Goal: Task Accomplishment & Management: Manage account settings

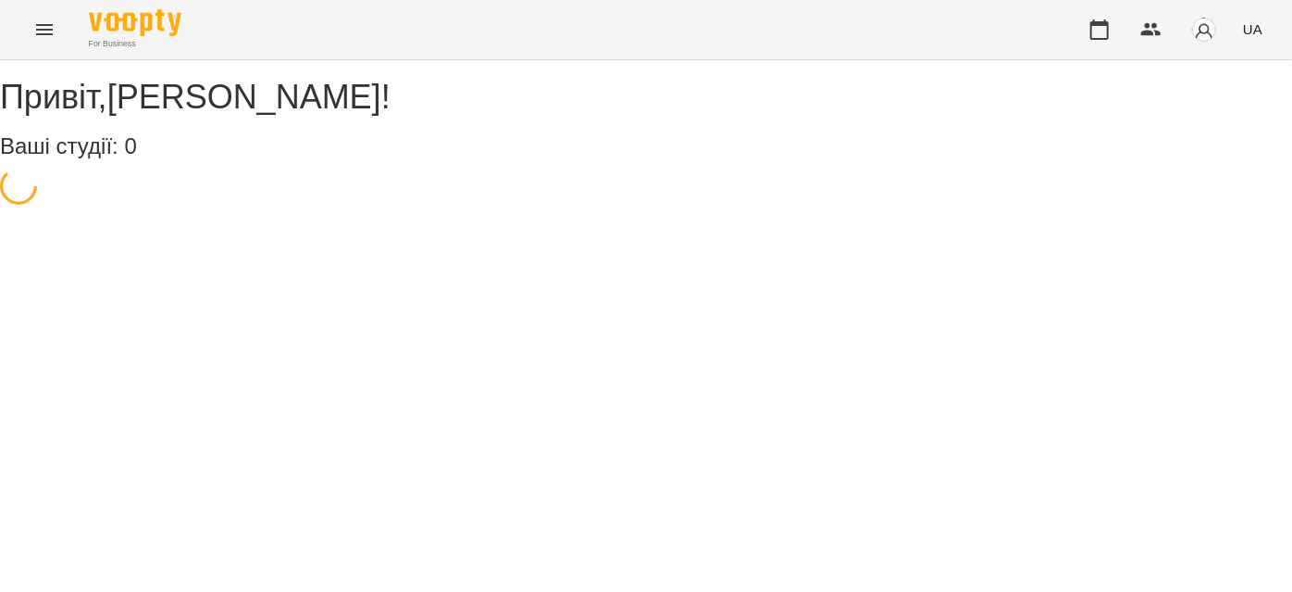
click at [23, 32] on button "Menu" at bounding box center [44, 29] width 44 height 44
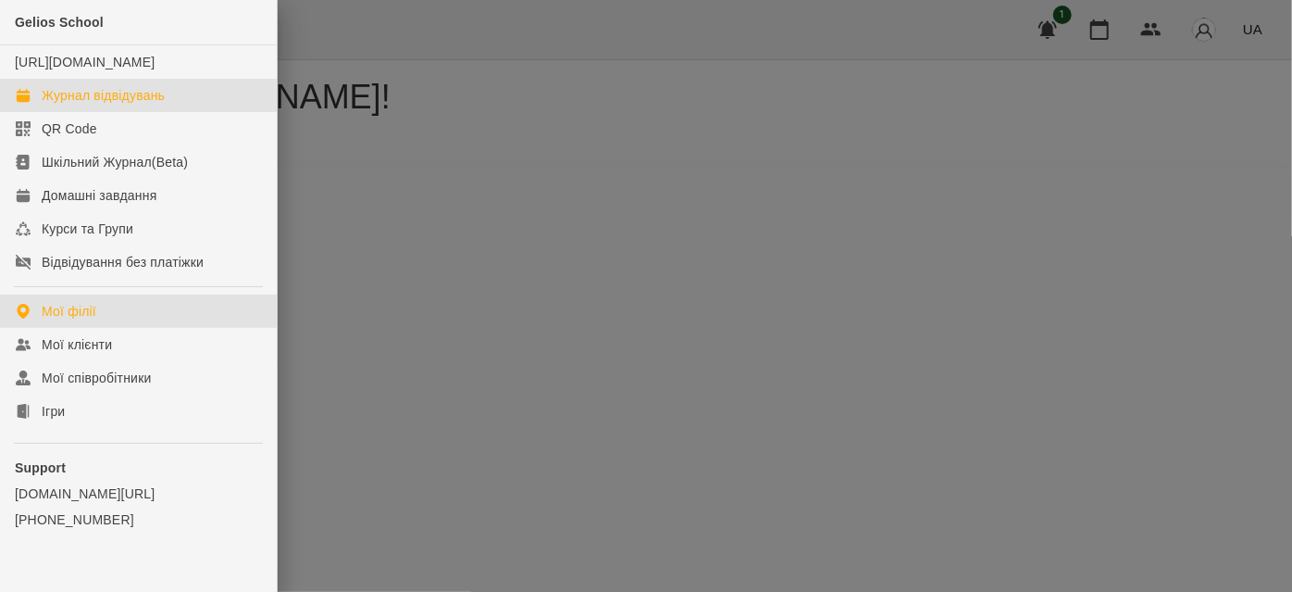
click at [61, 100] on link "Журнал відвідувань" at bounding box center [138, 95] width 277 height 33
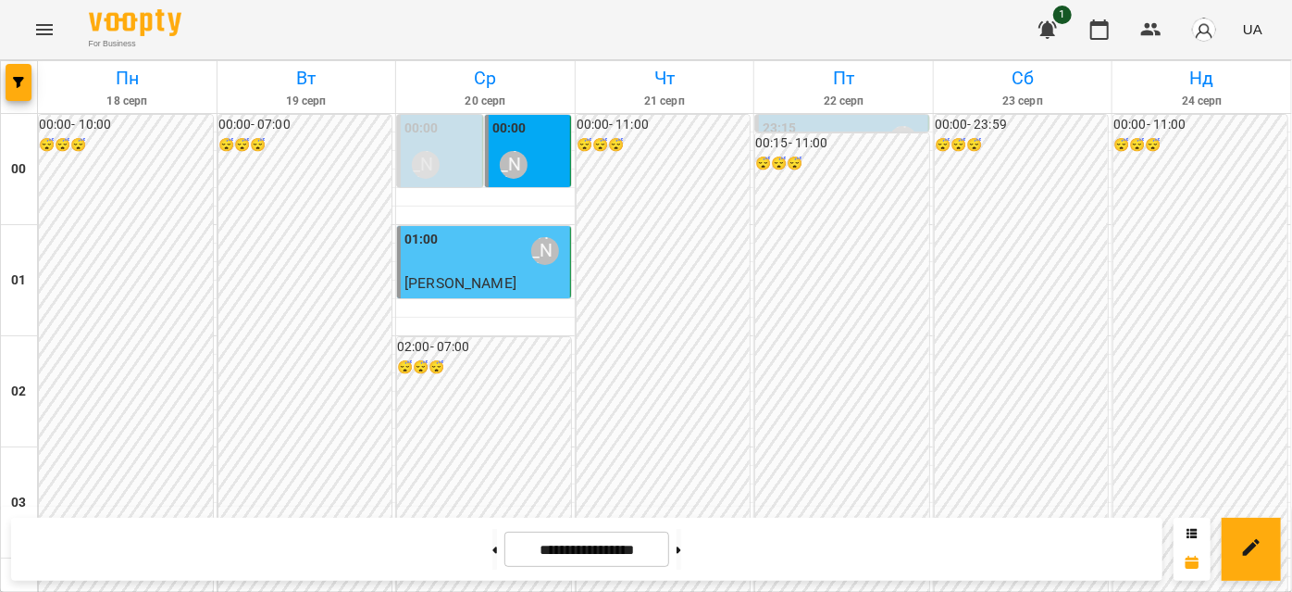
scroll to position [1177, 0]
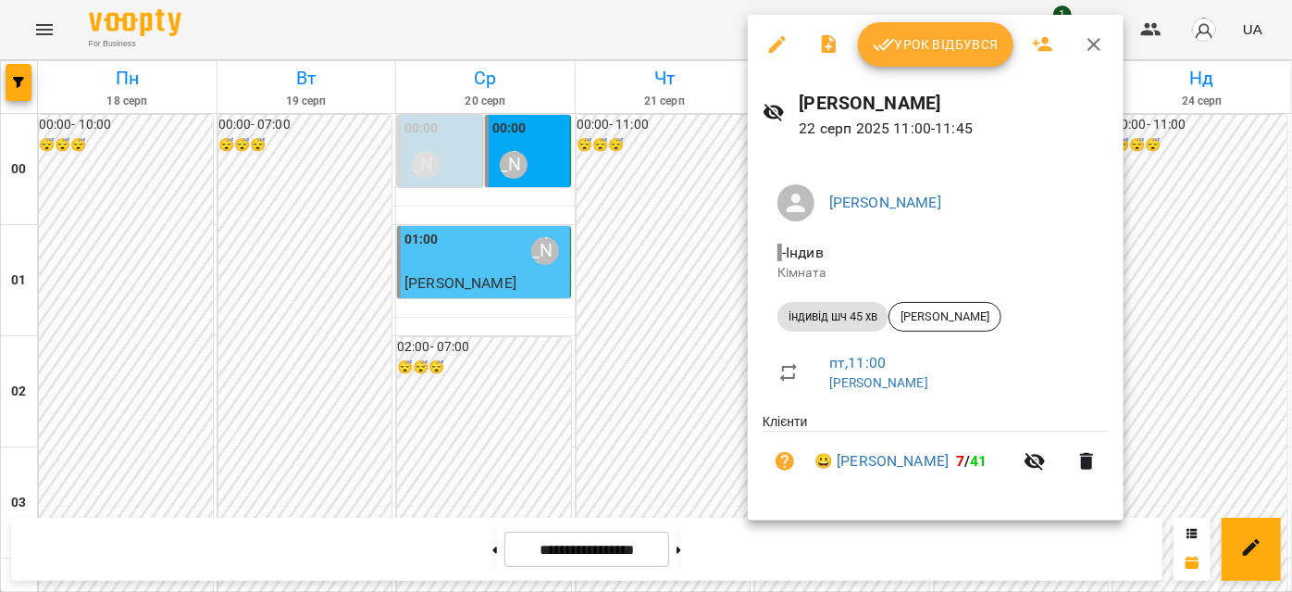
click at [926, 40] on span "Урок відбувся" at bounding box center [936, 44] width 126 height 22
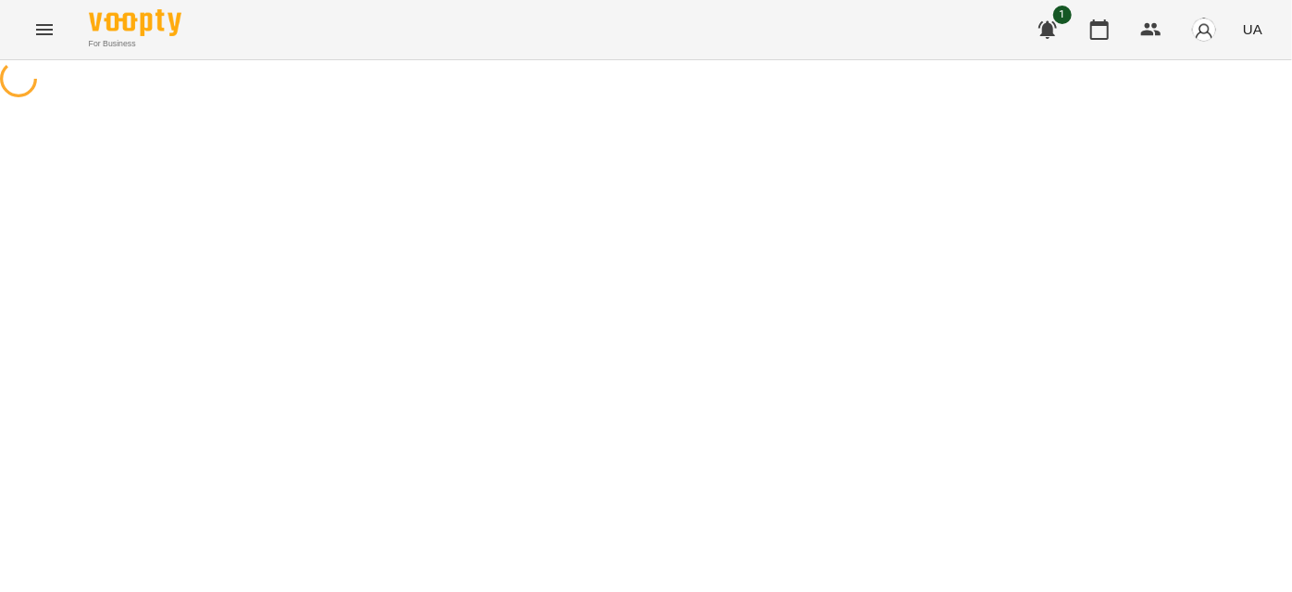
click at [41, 29] on icon "Menu" at bounding box center [44, 30] width 22 height 22
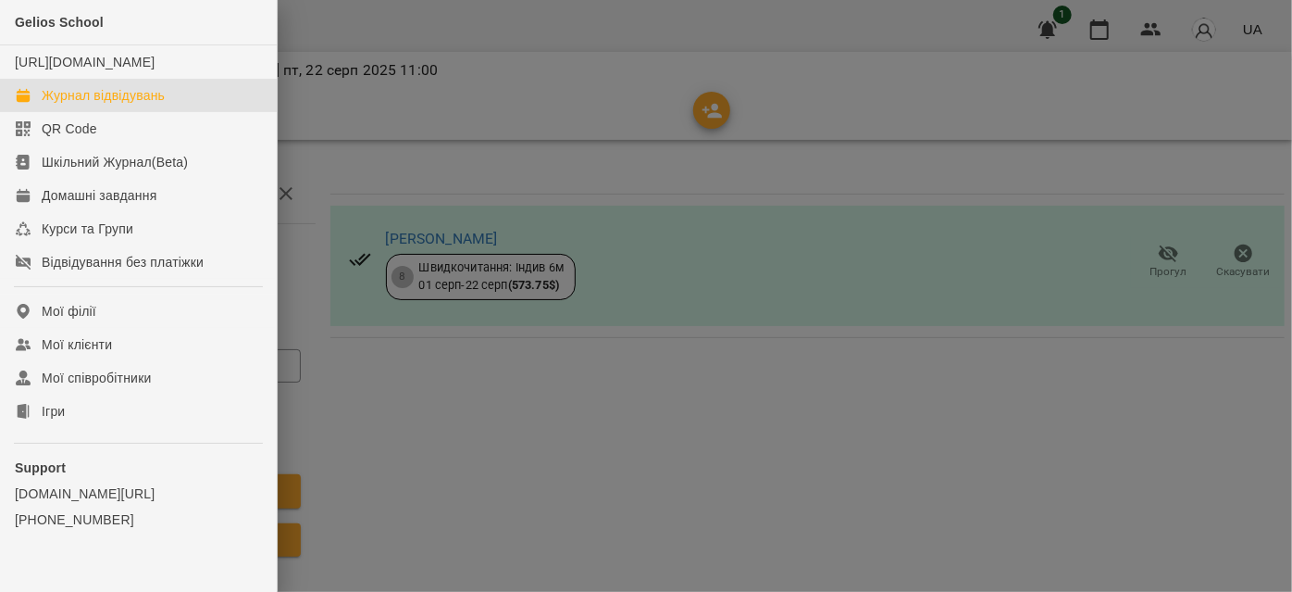
click at [56, 105] on div "Журнал відвідувань" at bounding box center [103, 95] width 123 height 19
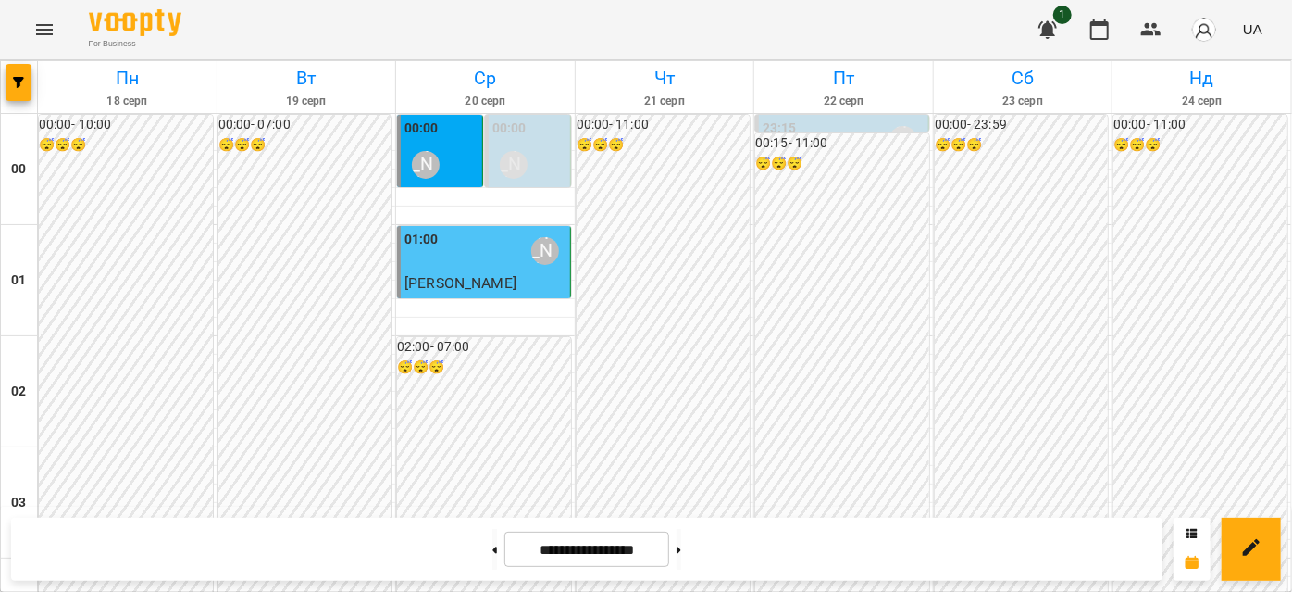
scroll to position [1430, 0]
